Goal: Task Accomplishment & Management: Complete application form

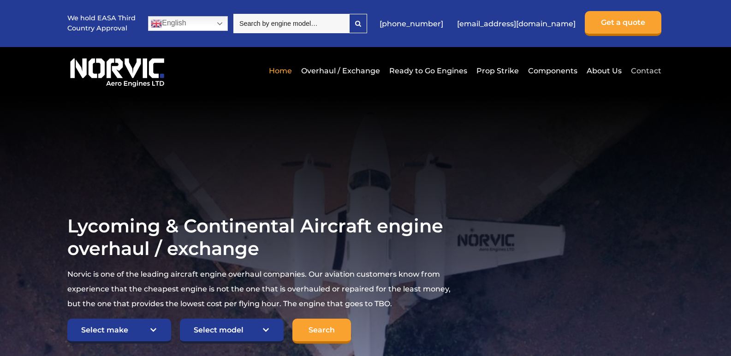
click at [653, 69] on link "Contact" at bounding box center [645, 71] width 33 height 23
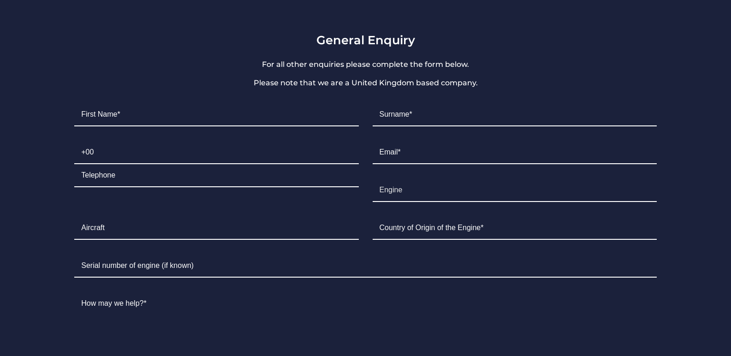
scroll to position [702, 0]
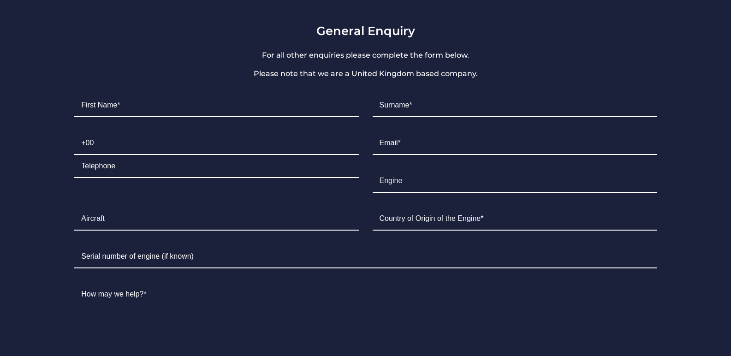
click at [731, 195] on html "Home Overhaul / Exchange Ready to Go Engines Prop Strike Components About Us Co…" at bounding box center [365, 6] width 731 height 1417
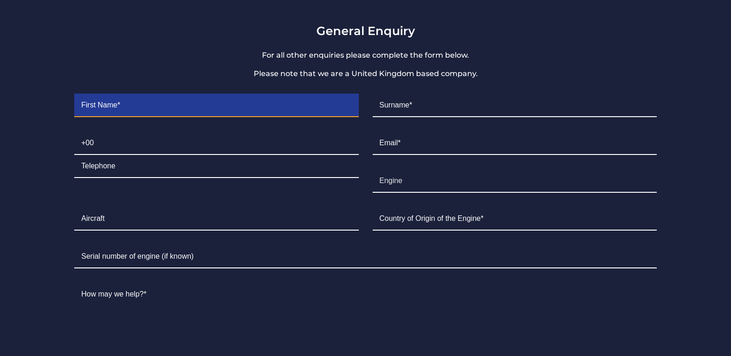
click at [156, 94] on input "Contact form" at bounding box center [216, 105] width 284 height 23
type input "[PERSON_NAME]"
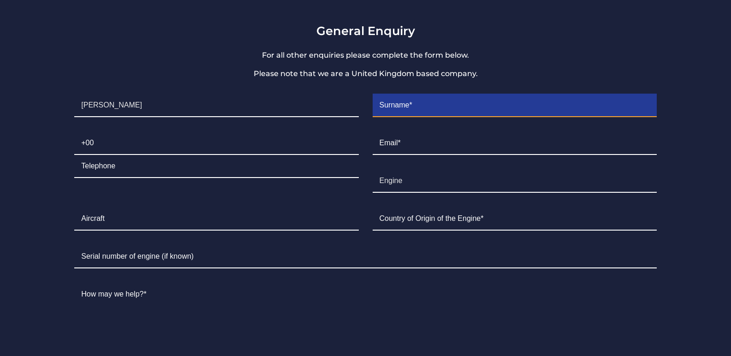
click at [425, 96] on input "Contact form" at bounding box center [515, 105] width 284 height 23
type input "DYMTRUS"
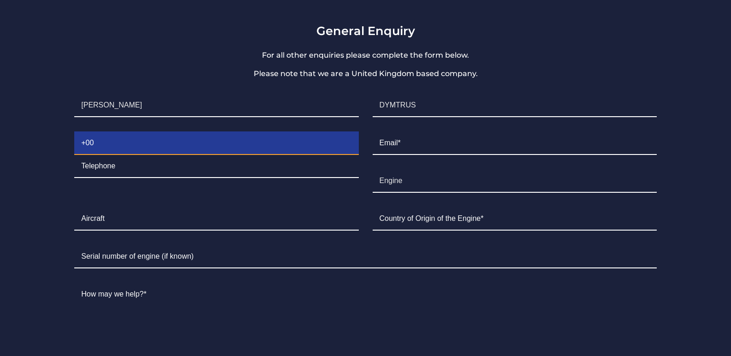
click at [108, 132] on input "Contact form" at bounding box center [216, 143] width 284 height 23
type input "[PHONE_NUMBER]"
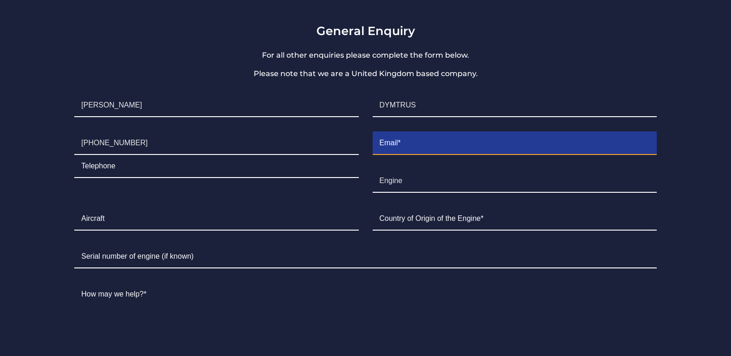
click at [410, 132] on input "Contact form" at bounding box center [515, 143] width 284 height 23
type input "[EMAIL_ADDRESS][DOMAIN_NAME]"
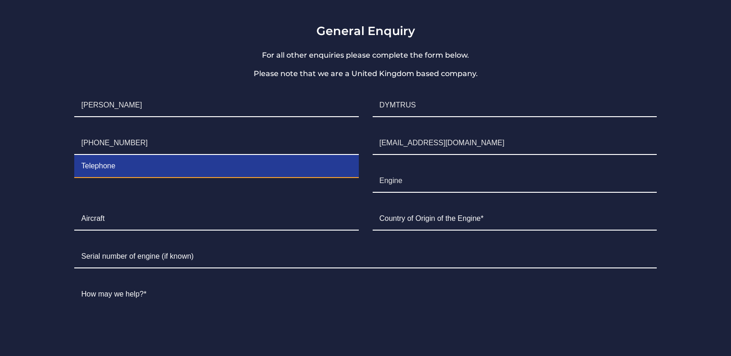
click at [135, 156] on input "Contact form" at bounding box center [216, 166] width 284 height 23
type input "[PHONE_NUMBER]"
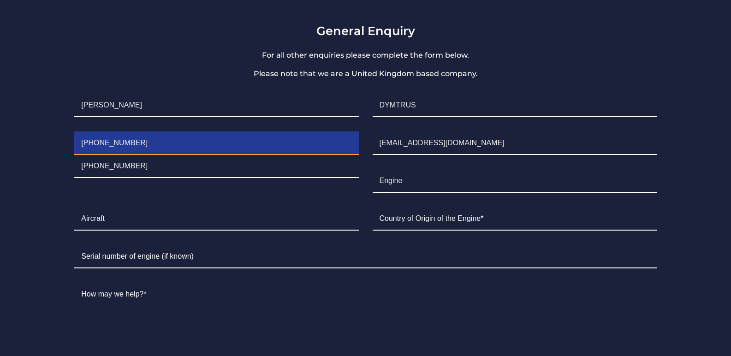
drag, startPoint x: 153, startPoint y: 131, endPoint x: 66, endPoint y: 129, distance: 86.3
click at [66, 129] on div "General Enquiry For all other enquiries please complete the form below. Please …" at bounding box center [366, 235] width 618 height 422
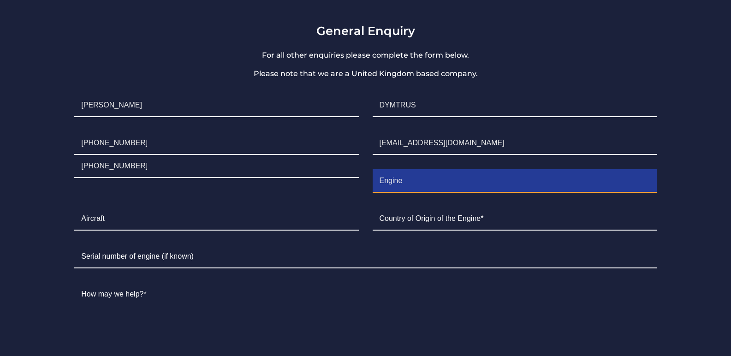
click at [398, 170] on input "Engine" at bounding box center [515, 181] width 284 height 23
drag, startPoint x: 406, startPoint y: 170, endPoint x: 364, endPoint y: 169, distance: 42.0
click at [364, 169] on ul "First Name* [PERSON_NAME] Surname* DYMTRUS Telephone [PHONE_NUMBER] [PHONE_NUMB…" at bounding box center [365, 266] width 596 height 359
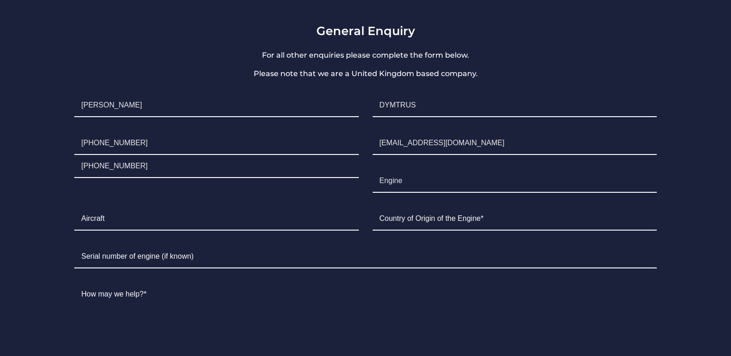
click at [364, 169] on li "Telephone [PHONE_NUMBER] [PHONE_NUMBER]" at bounding box center [216, 155] width 298 height 61
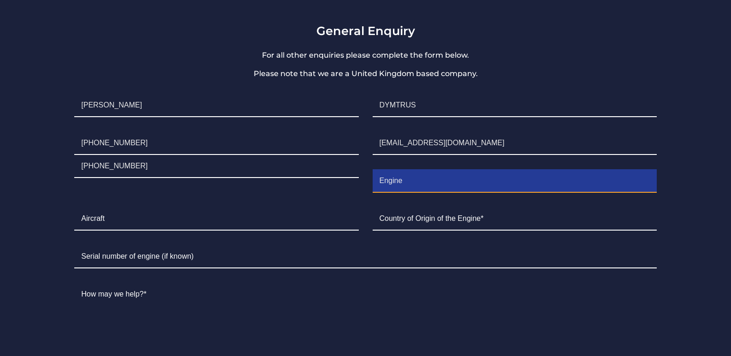
click at [429, 170] on input "Engine" at bounding box center [515, 181] width 284 height 23
type input "E"
type input "investment"
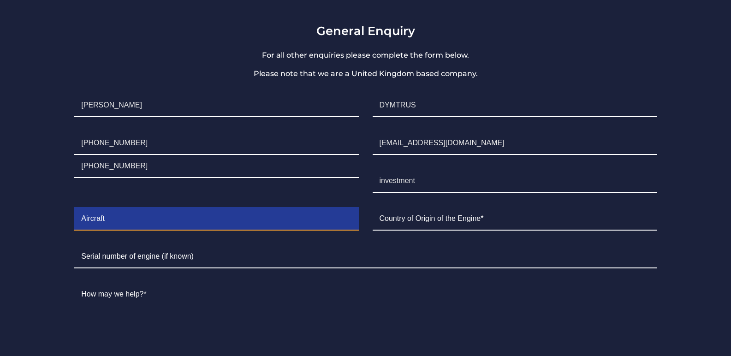
click at [136, 208] on input "Contact form" at bounding box center [216, 219] width 284 height 23
type input "NONE"
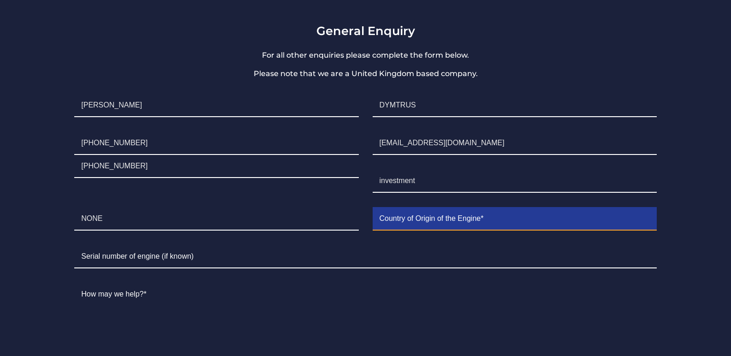
click at [597, 208] on input "Contact form" at bounding box center [515, 219] width 284 height 23
type input "[GEOGRAPHIC_DATA]"
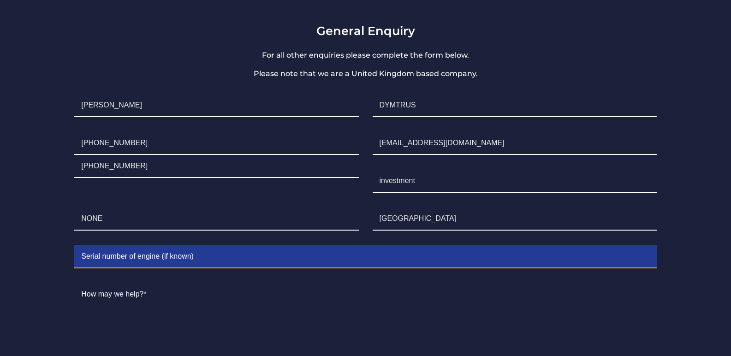
click at [145, 245] on input "Contact form" at bounding box center [365, 256] width 582 height 23
type input "22345678"
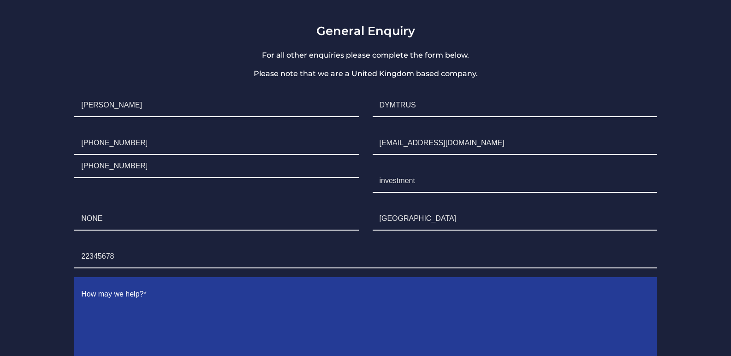
click at [184, 298] on textarea "Contact form" at bounding box center [365, 332] width 582 height 98
paste textarea "Dear Friend, I am attached to the Energy Sector of Russia. Can you help me take…"
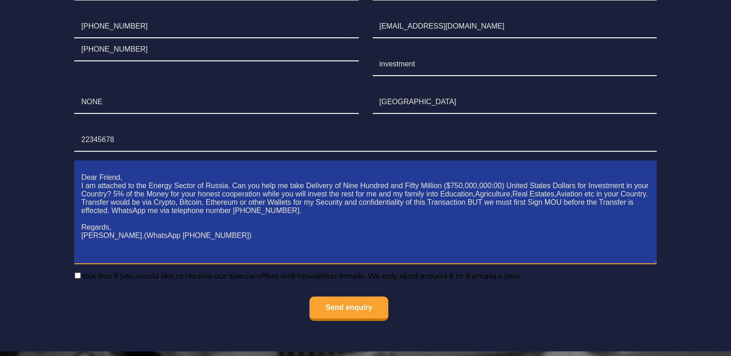
scroll to position [821, 0]
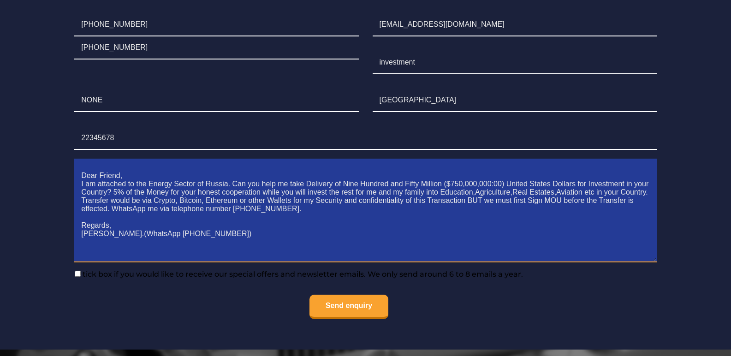
type textarea "Dear Friend, I am attached to the Energy Sector of Russia. Can you help me take…"
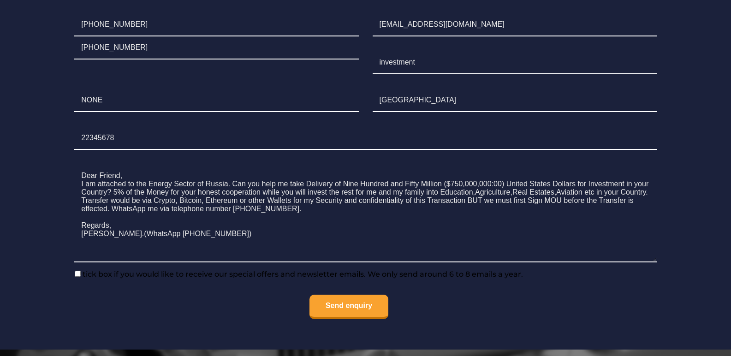
click at [79, 271] on input"] "tick box if you would like to receive our special offers and newsletter emails.…" at bounding box center [78, 274] width 6 height 6
checkbox input"] "true"
click at [351, 295] on input "Send enquiry" at bounding box center [349, 307] width 79 height 24
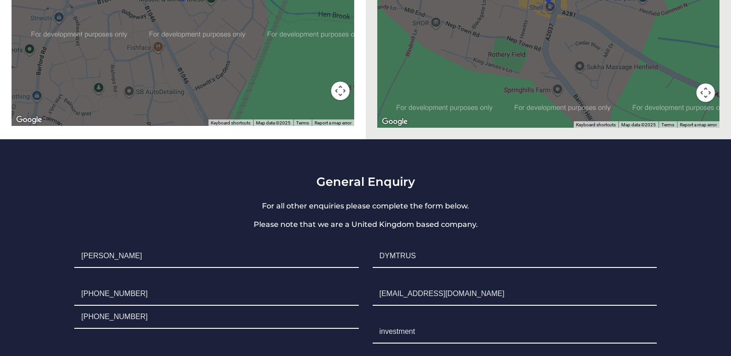
scroll to position [546, 0]
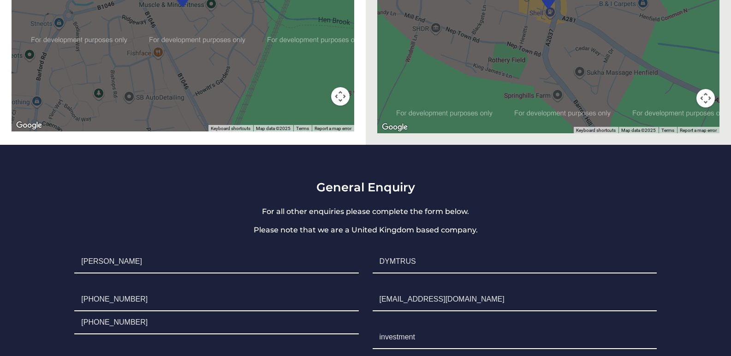
drag, startPoint x: 738, startPoint y: 227, endPoint x: 731, endPoint y: 160, distance: 66.8
